Goal: Task Accomplishment & Management: Complete application form

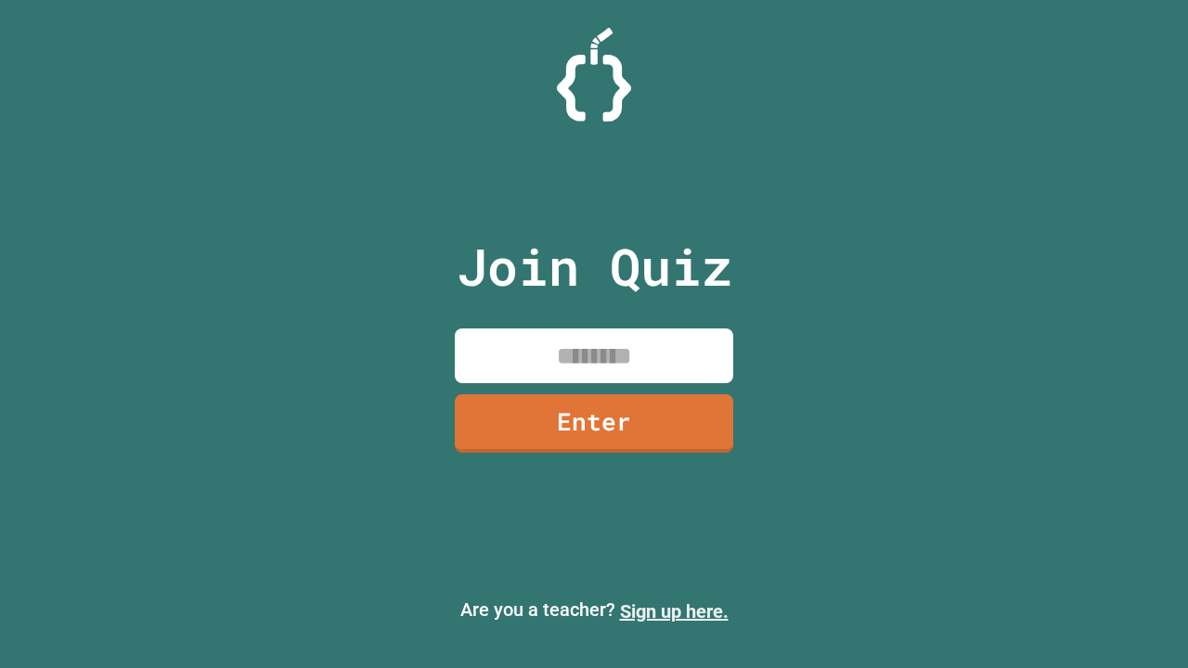
click at [674, 611] on link "Sign up here." at bounding box center [674, 611] width 109 height 22
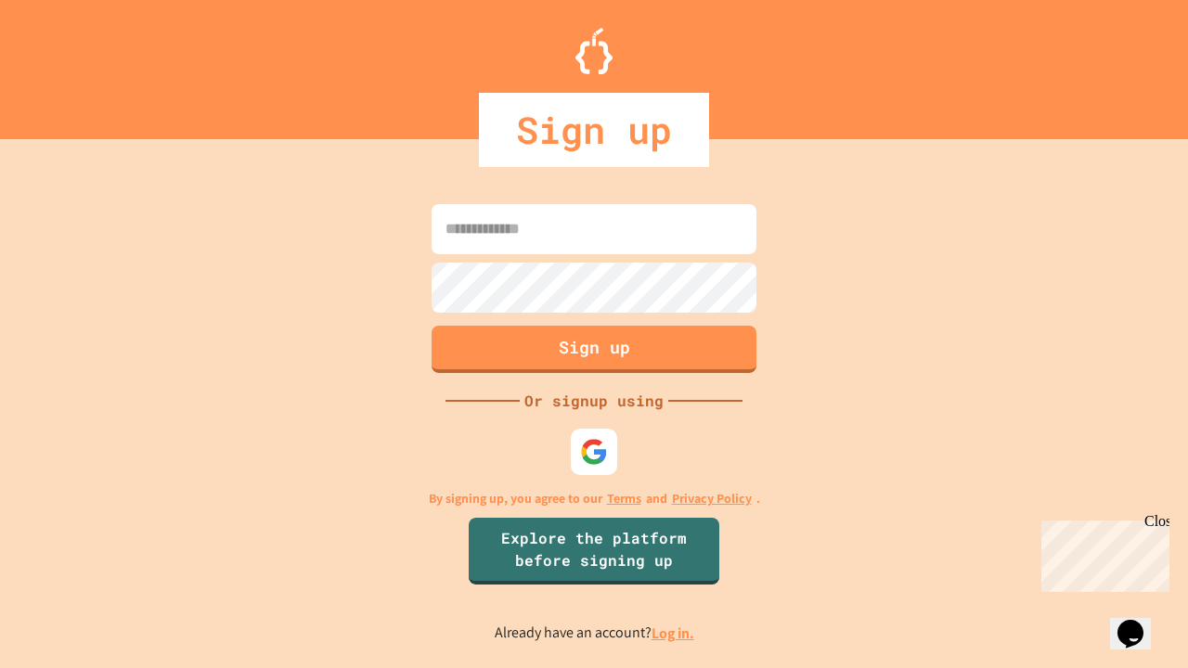
click at [674, 633] on link "Log in." at bounding box center [672, 633] width 43 height 19
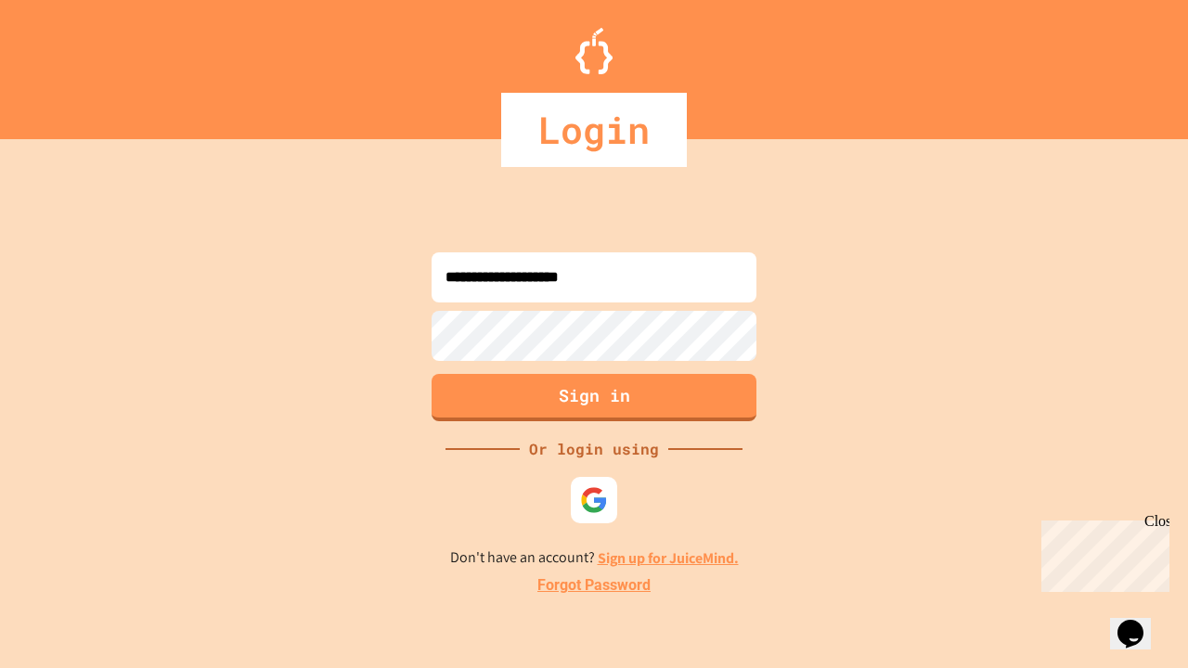
type input "**********"
